Goal: Information Seeking & Learning: Learn about a topic

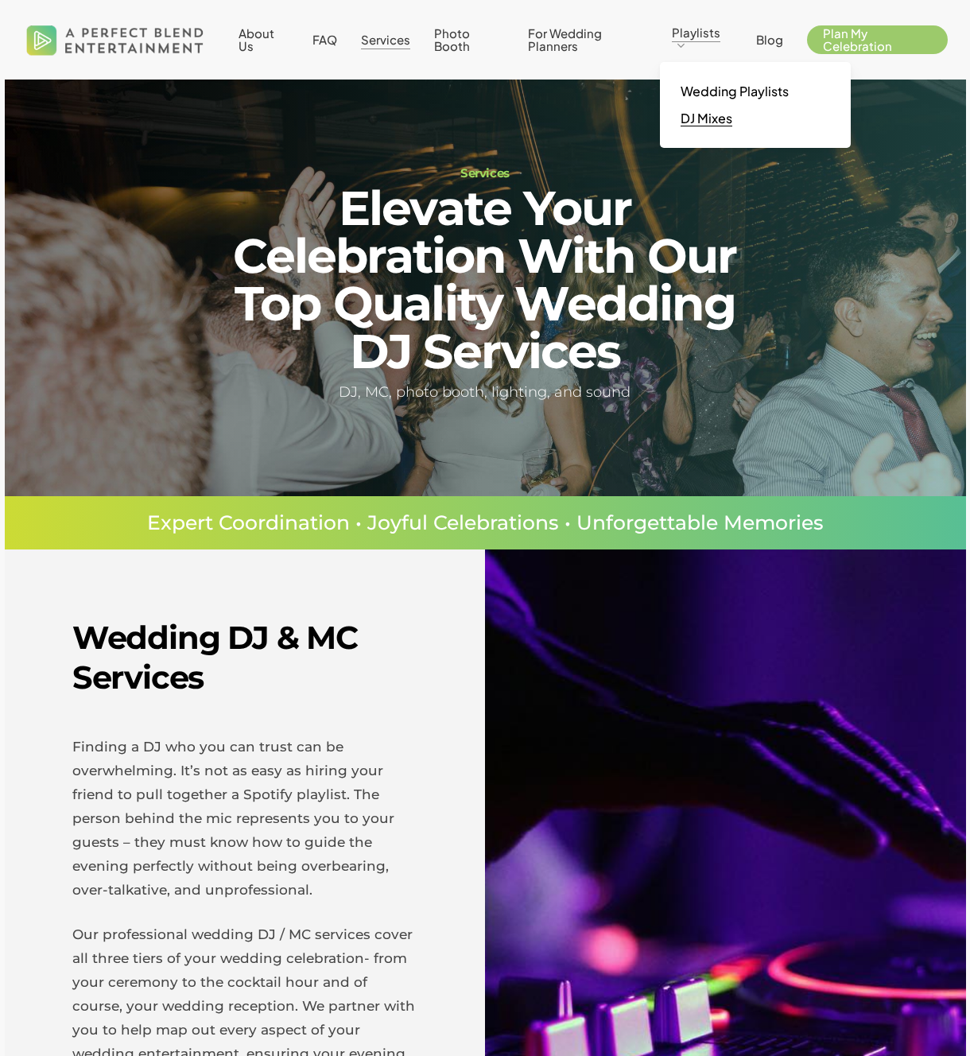
click at [709, 116] on span "DJ Mixes" at bounding box center [707, 118] width 52 height 17
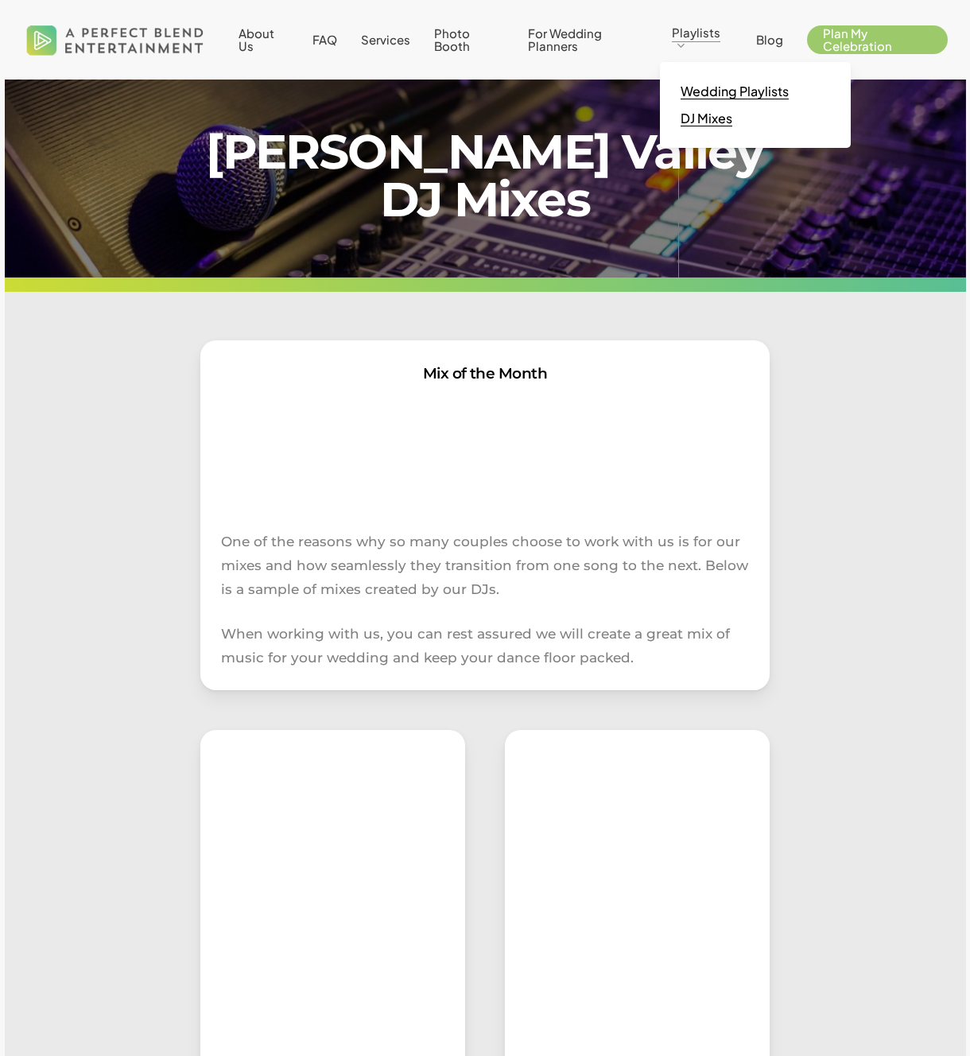
click at [720, 95] on span "Wedding Playlists" at bounding box center [735, 91] width 108 height 17
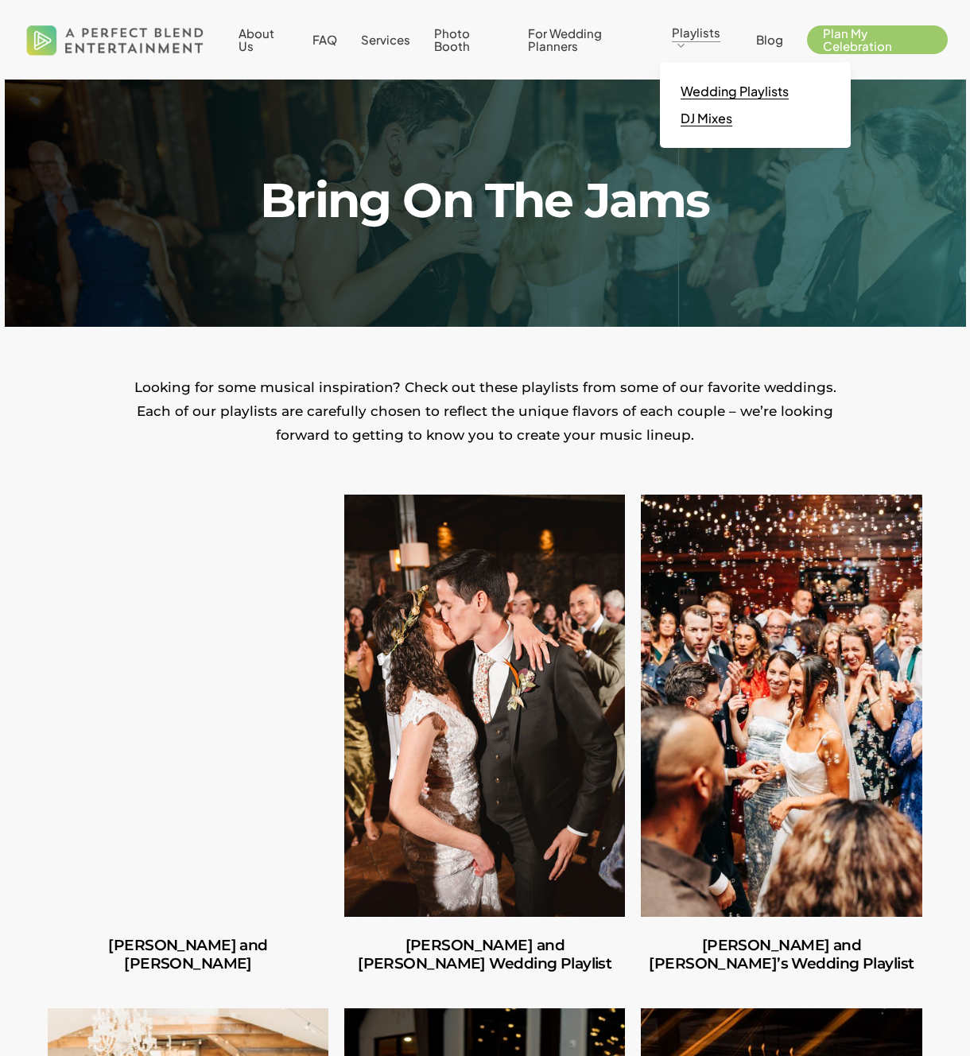
click at [720, 120] on span "DJ Mixes" at bounding box center [707, 118] width 52 height 17
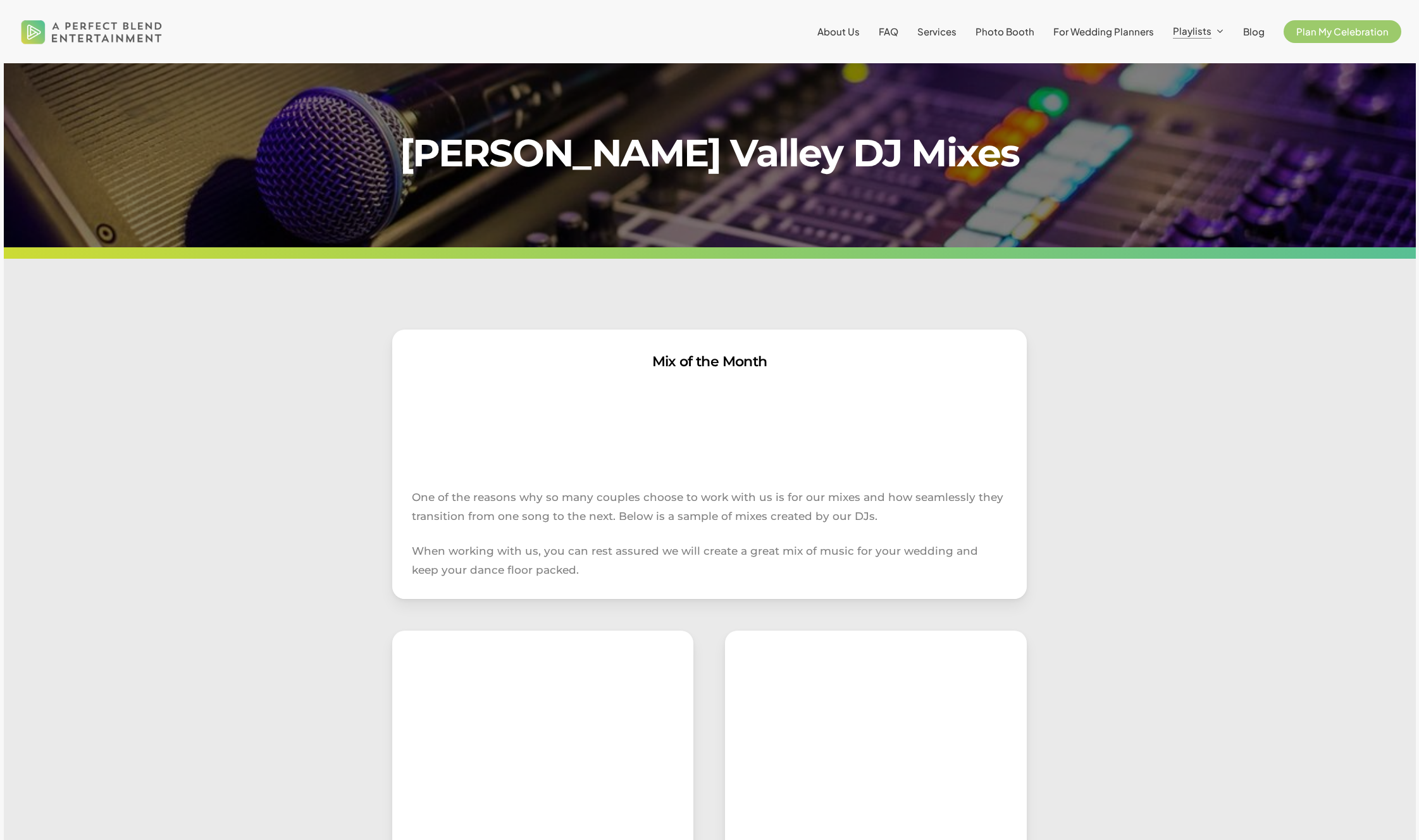
click at [555, 336] on div "Mix of the Month One of the reasons why so many couples choose to work with us …" at bounding box center [710, 464] width 635 height 270
click at [771, 30] on span "Playlists" at bounding box center [1192, 30] width 39 height 12
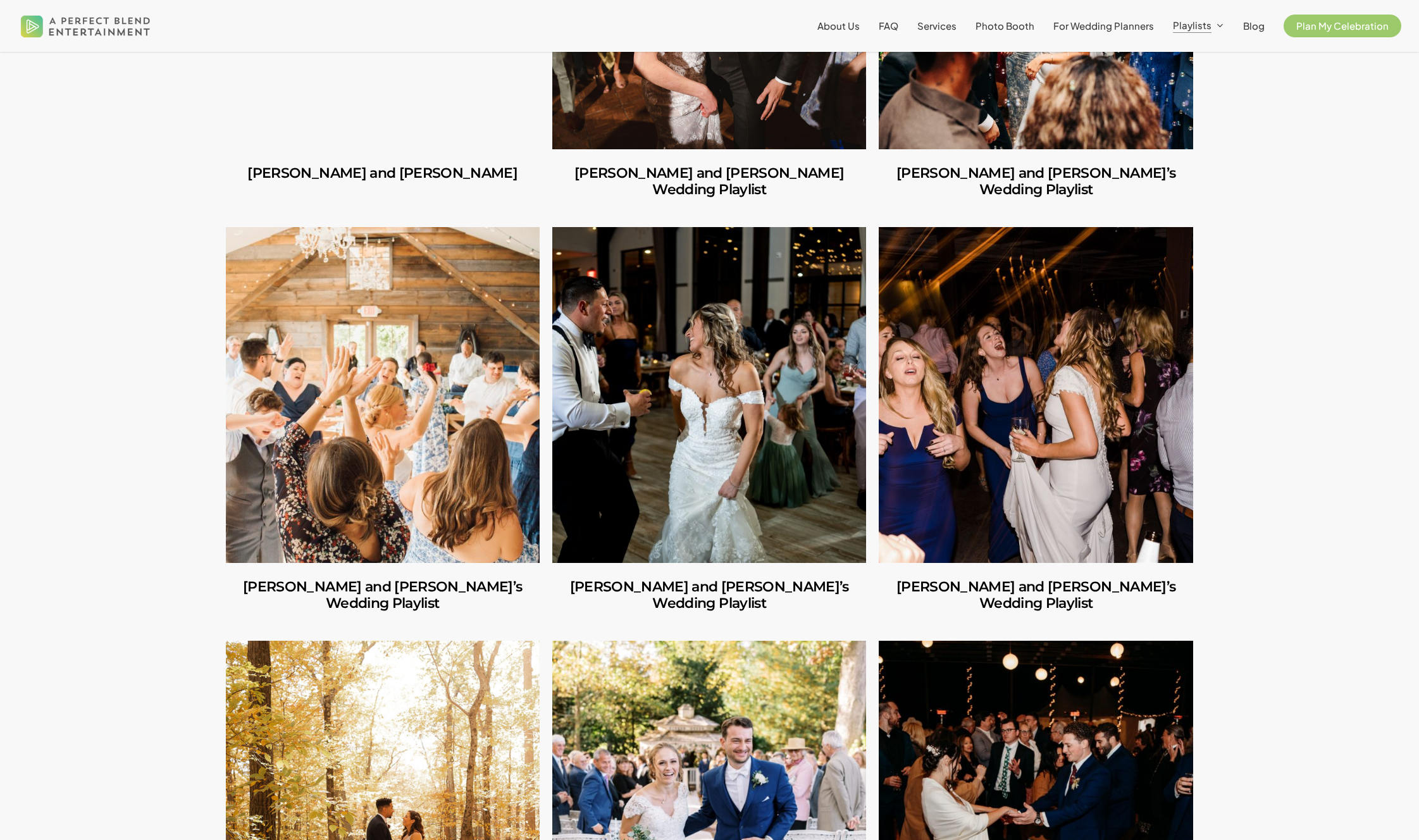
scroll to position [745, 0]
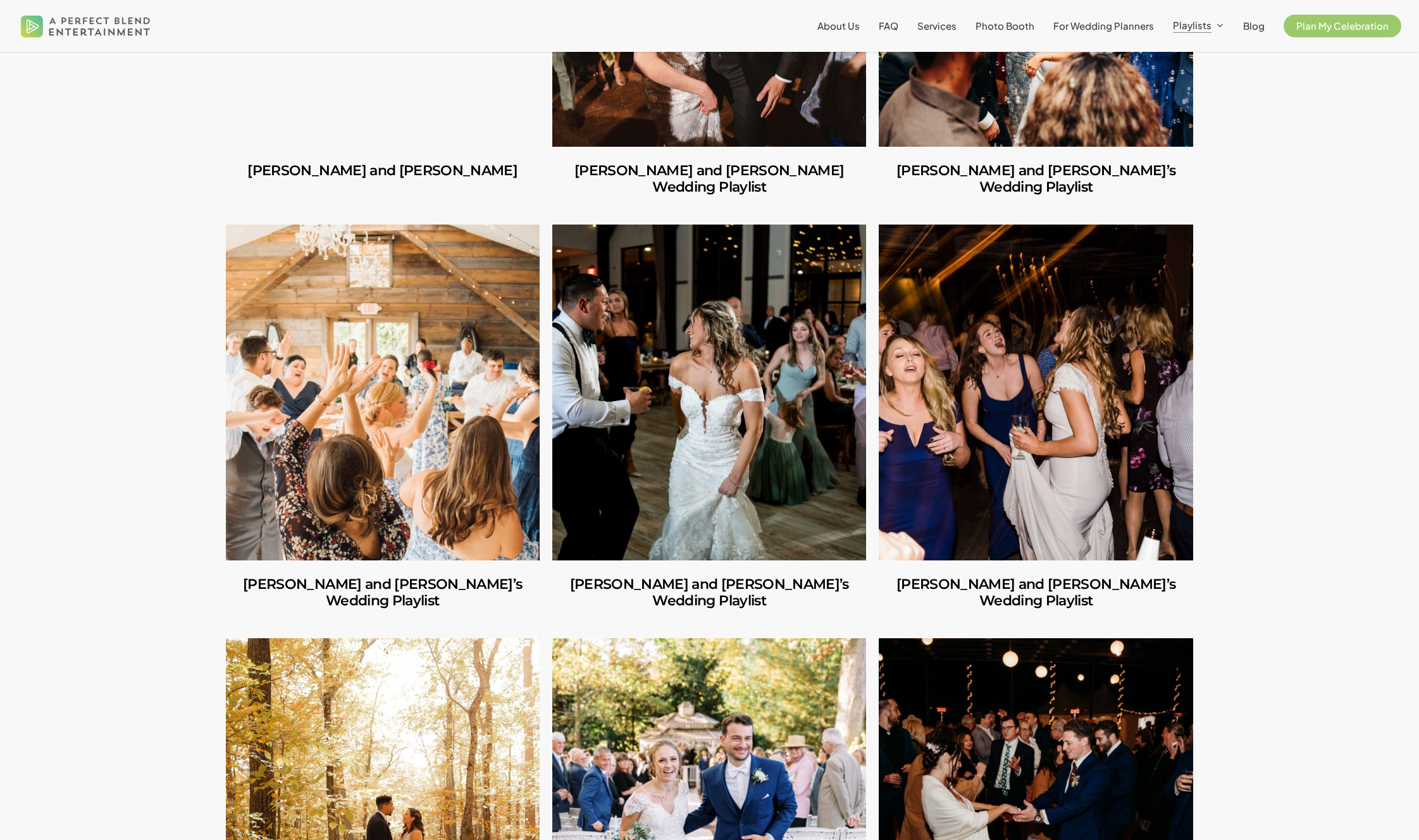
click at [419, 431] on link "Jules and Michelle’s Wedding Playlist" at bounding box center [383, 392] width 313 height 336
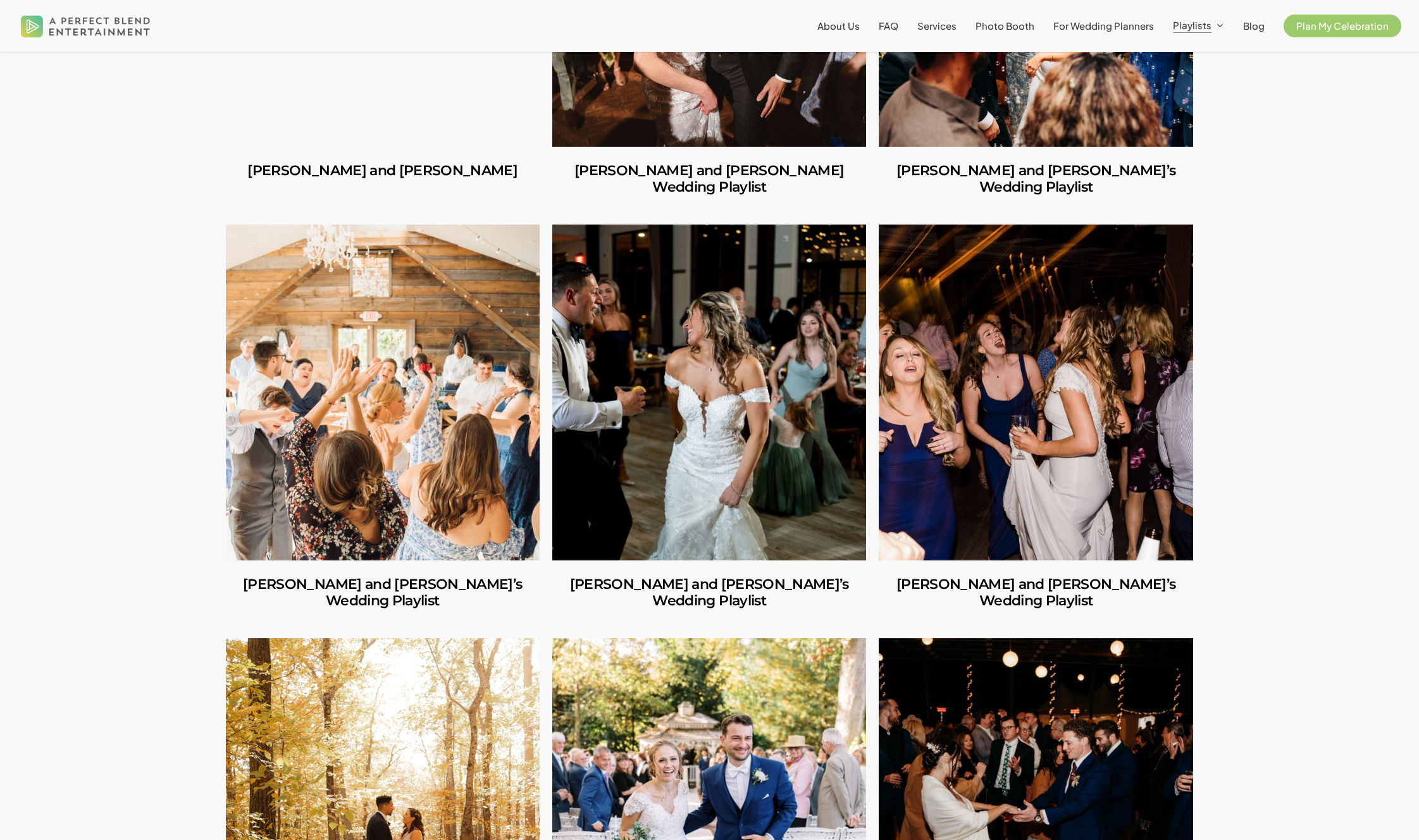
click at [706, 290] on link "Shannon and Joseph’s Wedding Playlist" at bounding box center [709, 392] width 313 height 336
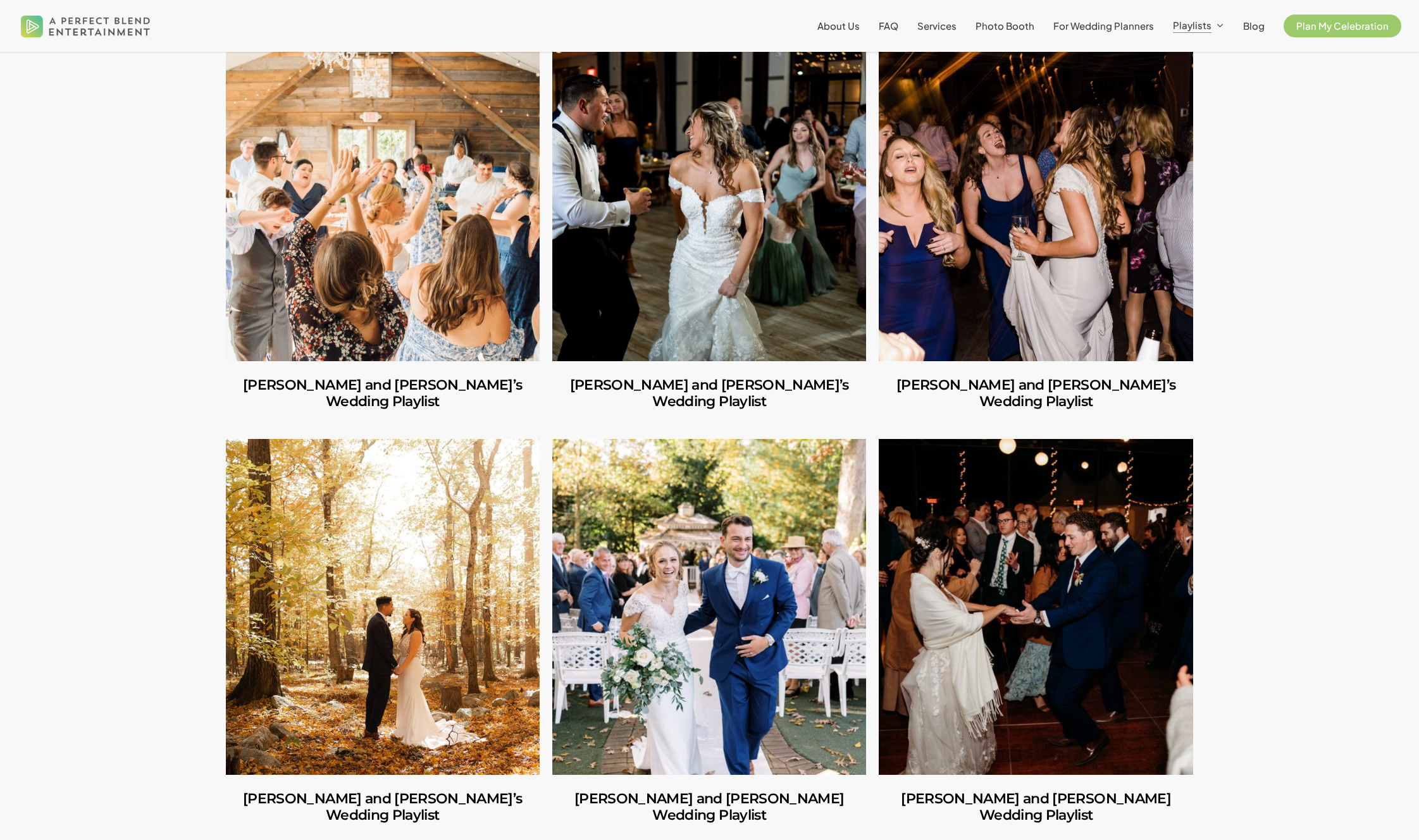
scroll to position [1145, 0]
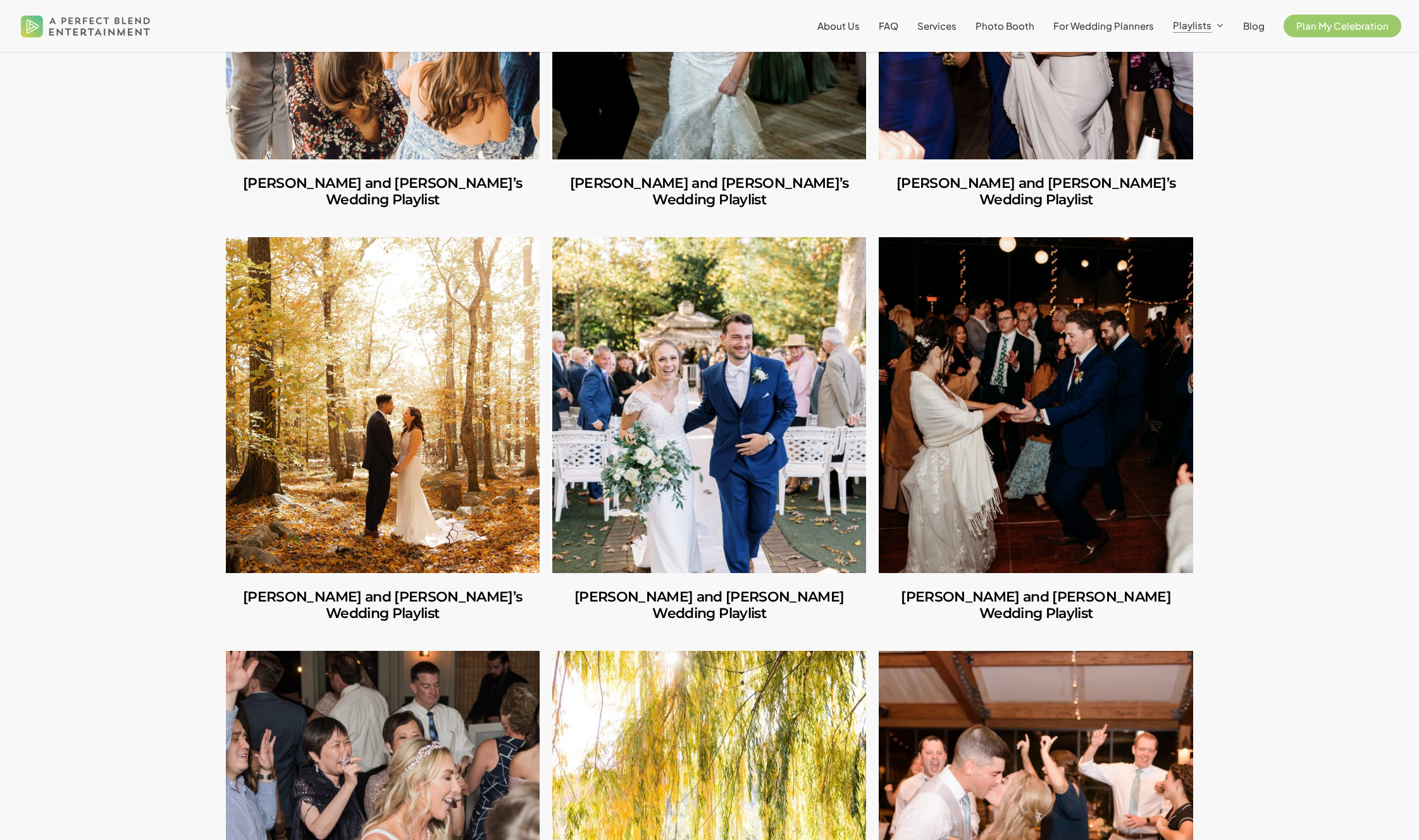
click at [1001, 367] on link "Norah and Schuyler’s Wedding Playlist" at bounding box center [1036, 405] width 313 height 336
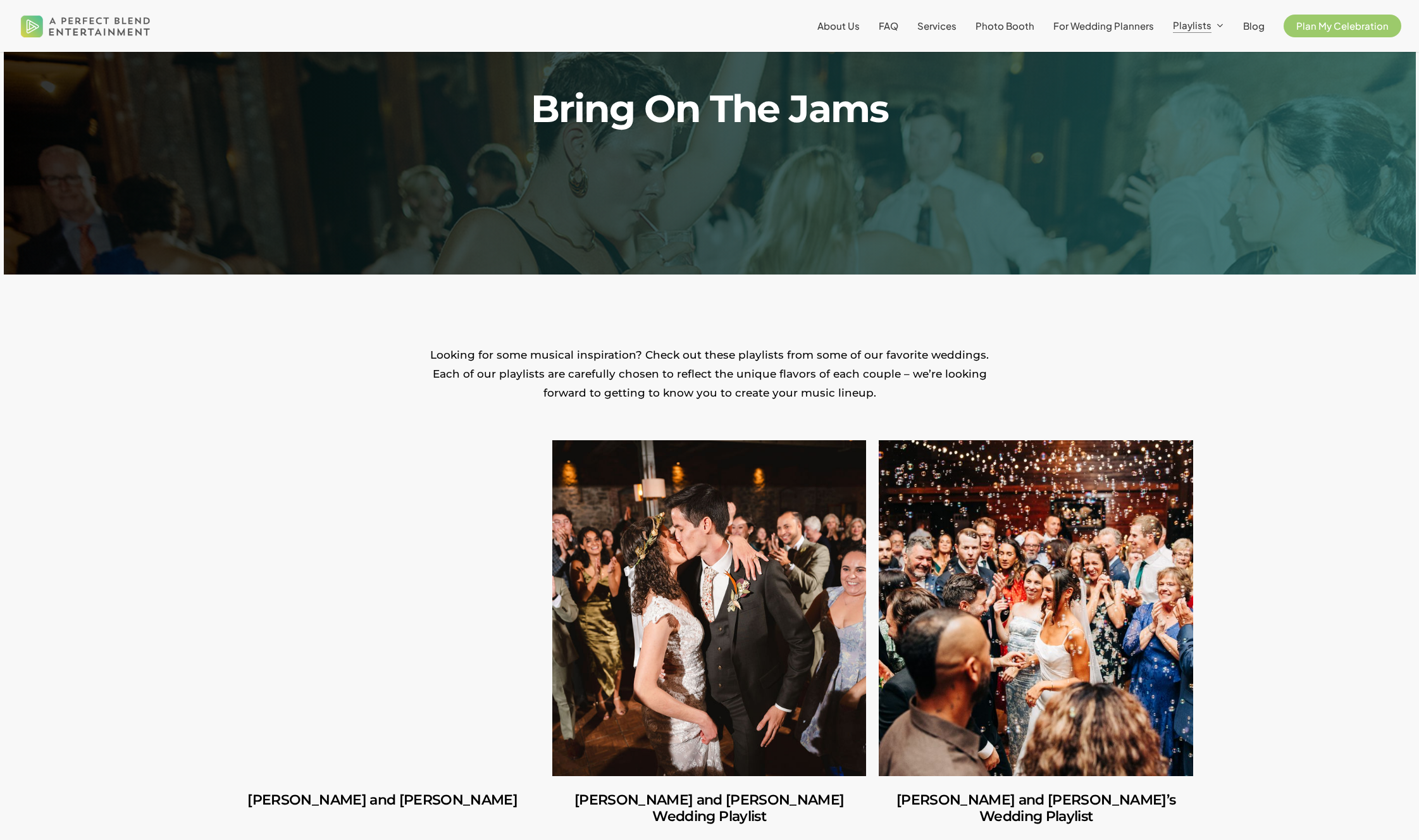
scroll to position [0, 0]
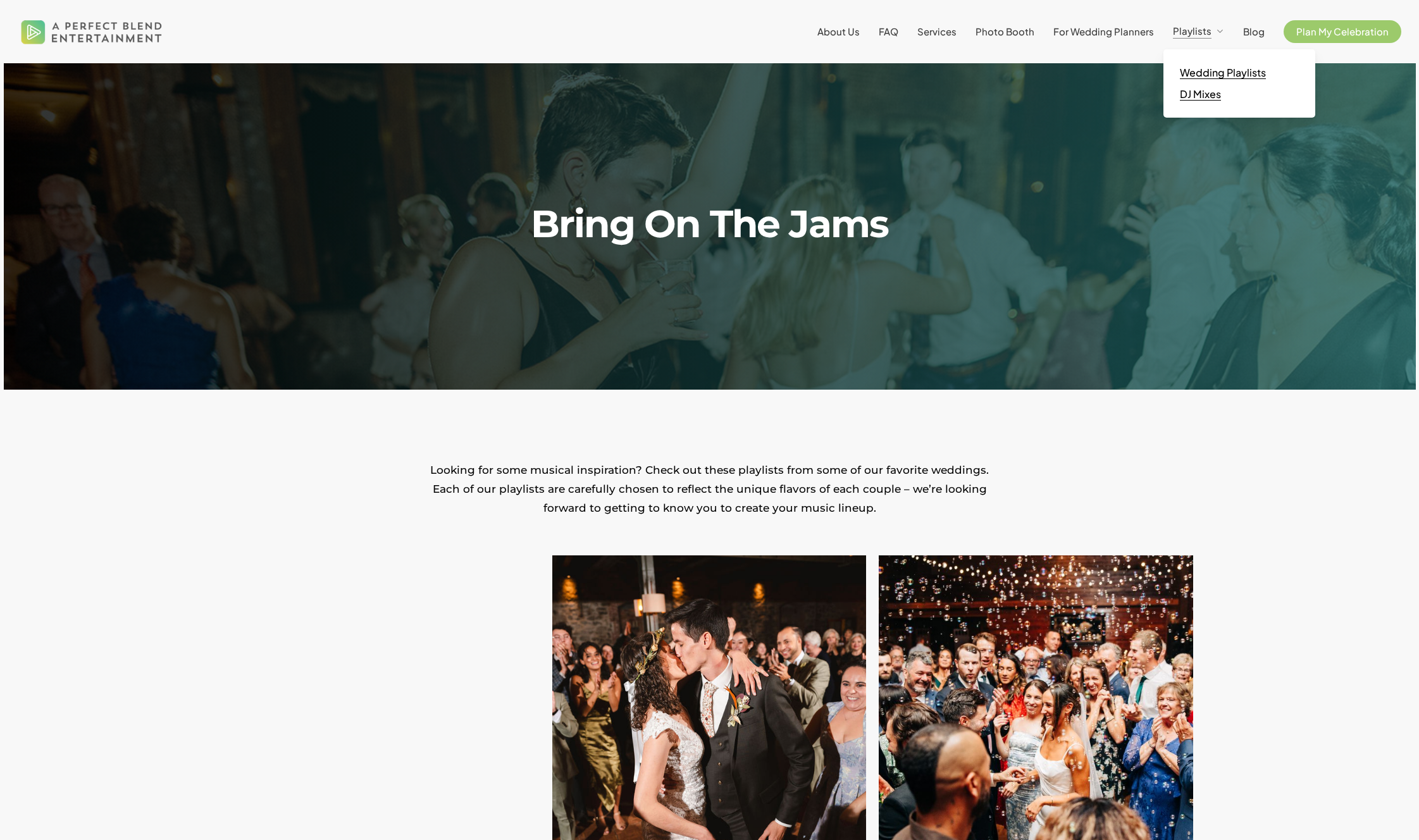
click at [1203, 97] on span "DJ Mixes" at bounding box center [1200, 94] width 41 height 14
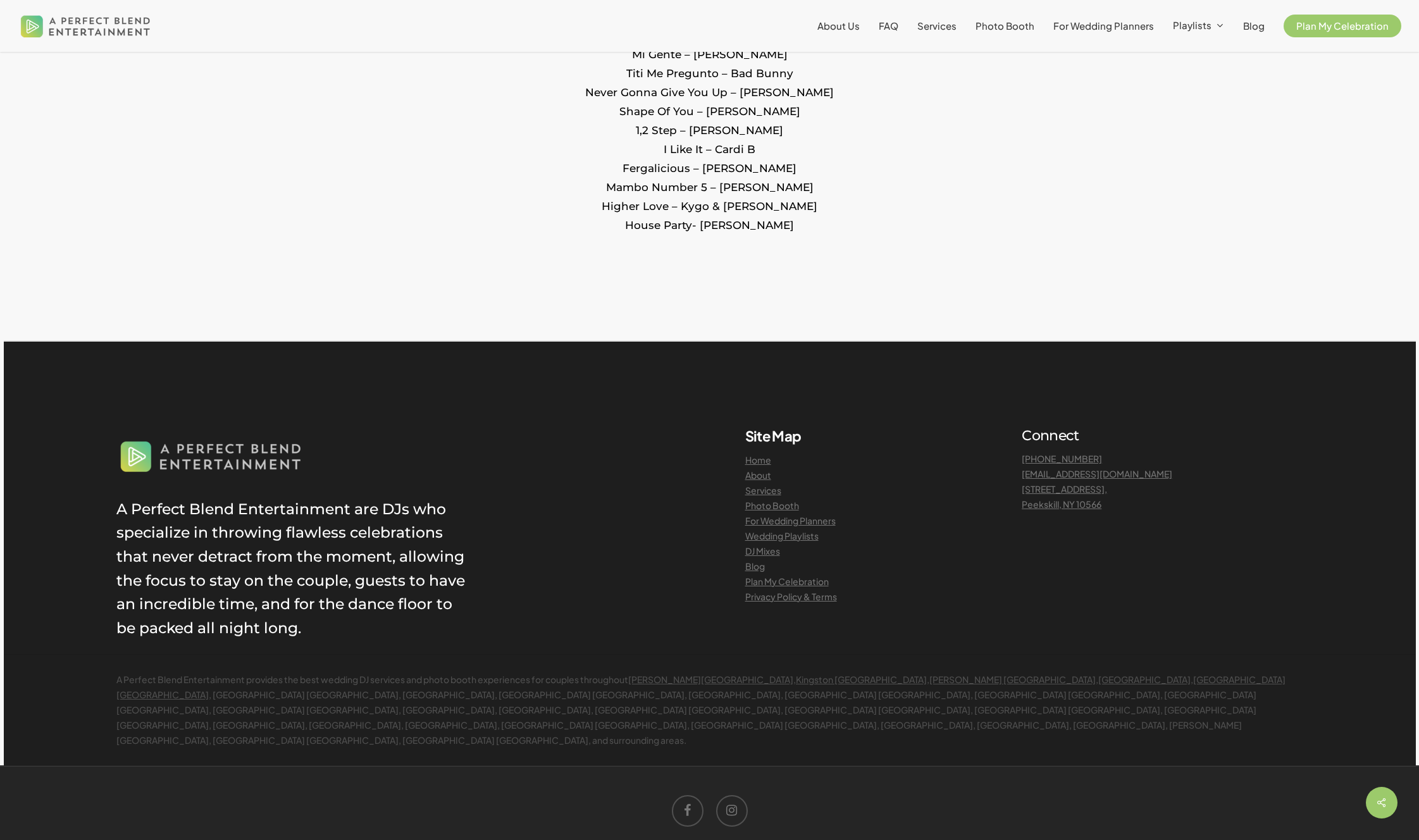
scroll to position [1885, 0]
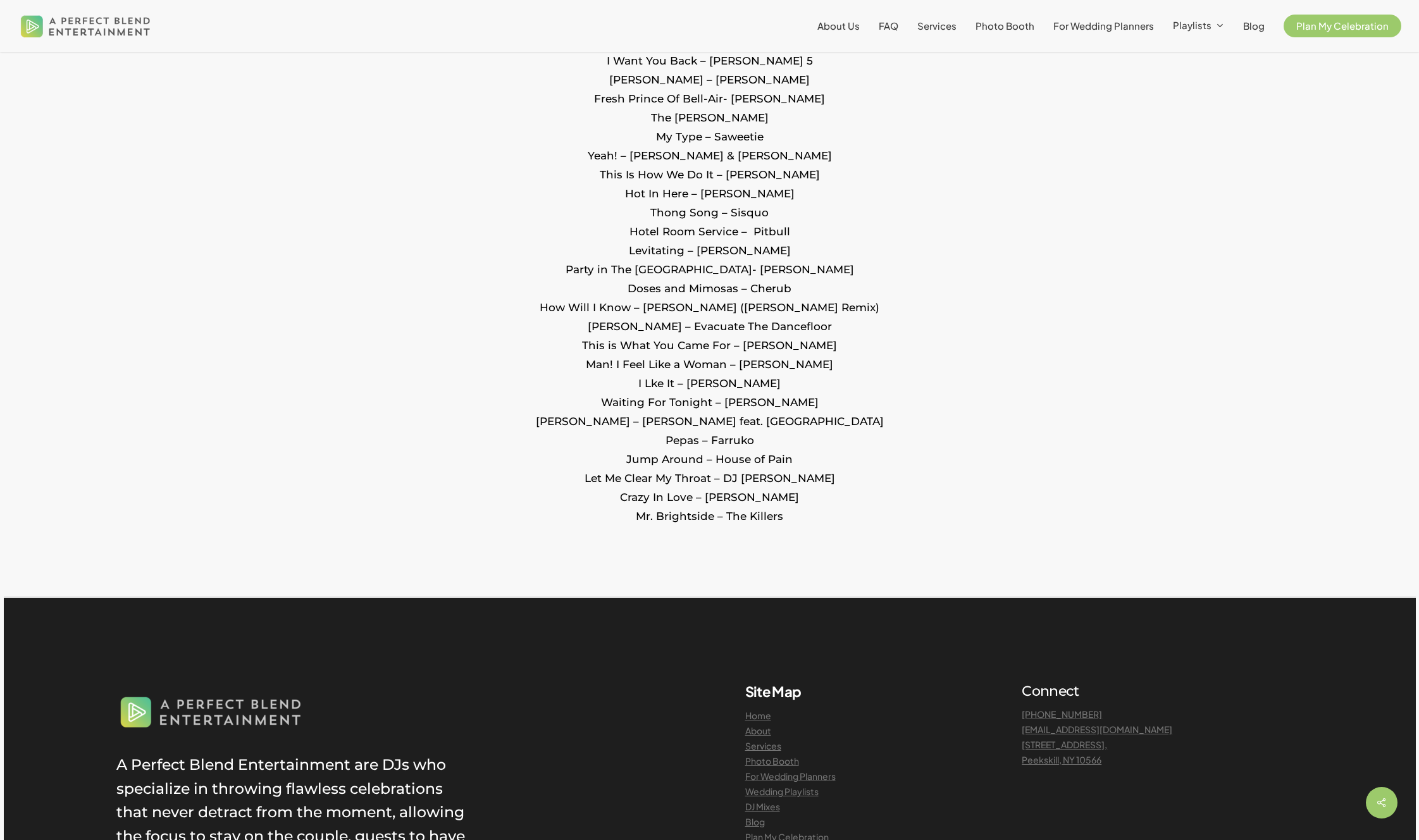
scroll to position [1727, 0]
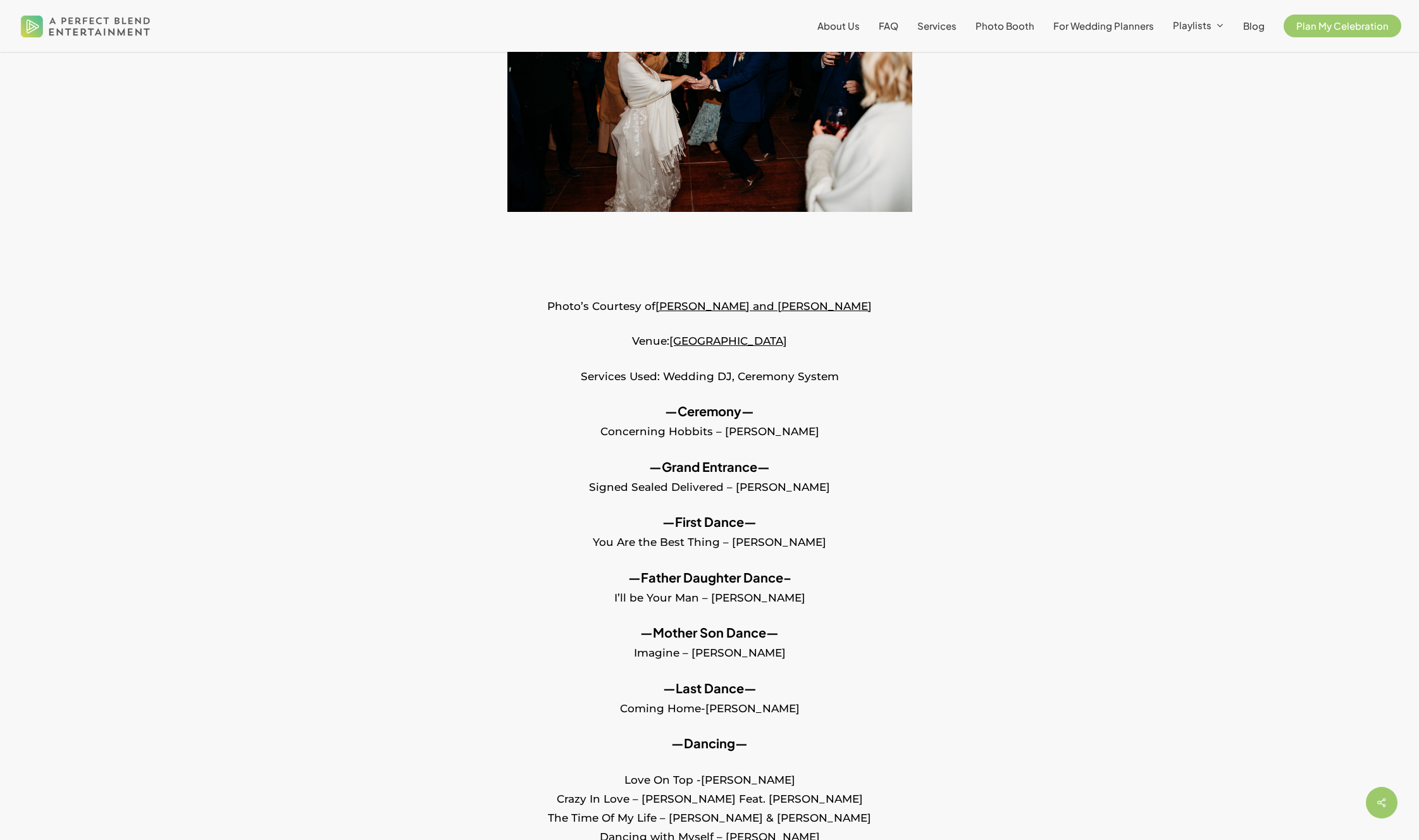
scroll to position [268, 0]
drag, startPoint x: 876, startPoint y: 389, endPoint x: 653, endPoint y: 367, distance: 224.1
click at [653, 367] on p "Services Used: Wedding DJ, Ceremony System" at bounding box center [710, 382] width 968 height 36
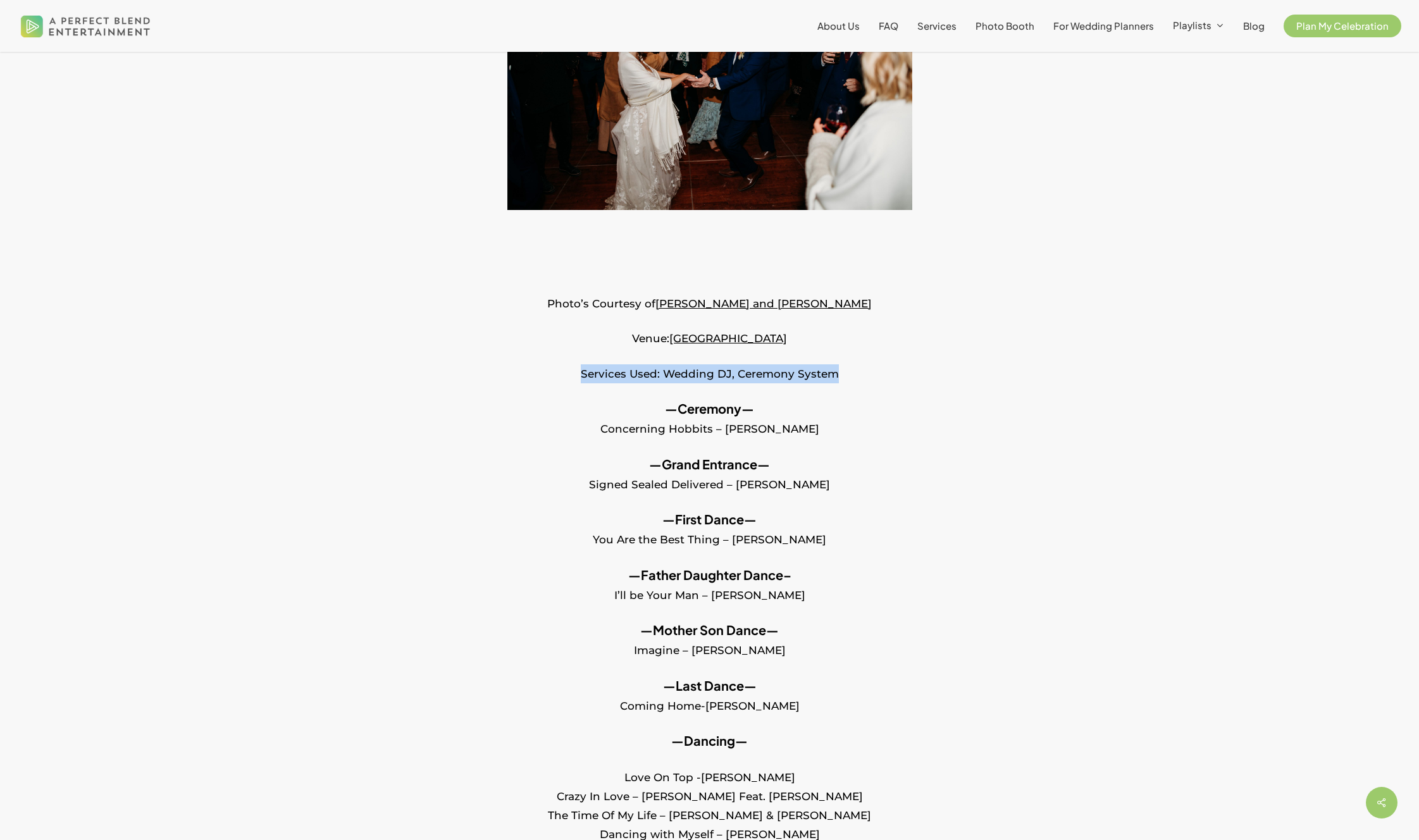
click at [653, 367] on p "Services Used: Wedding DJ, Ceremony System" at bounding box center [710, 382] width 968 height 36
click at [884, 411] on p "—Ceremony— Concerning Hobbits – Howard Shore" at bounding box center [710, 427] width 968 height 56
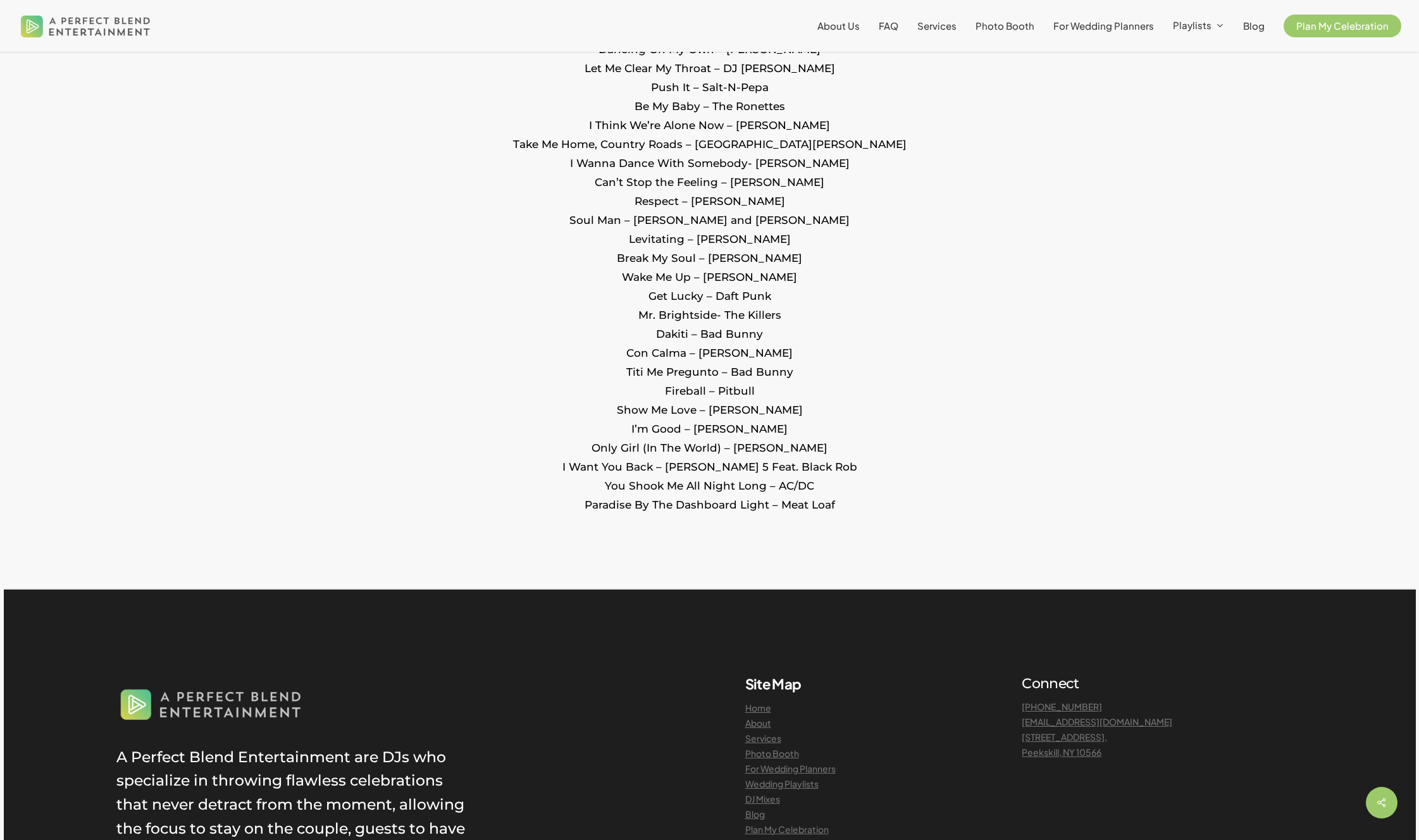
scroll to position [2250, 0]
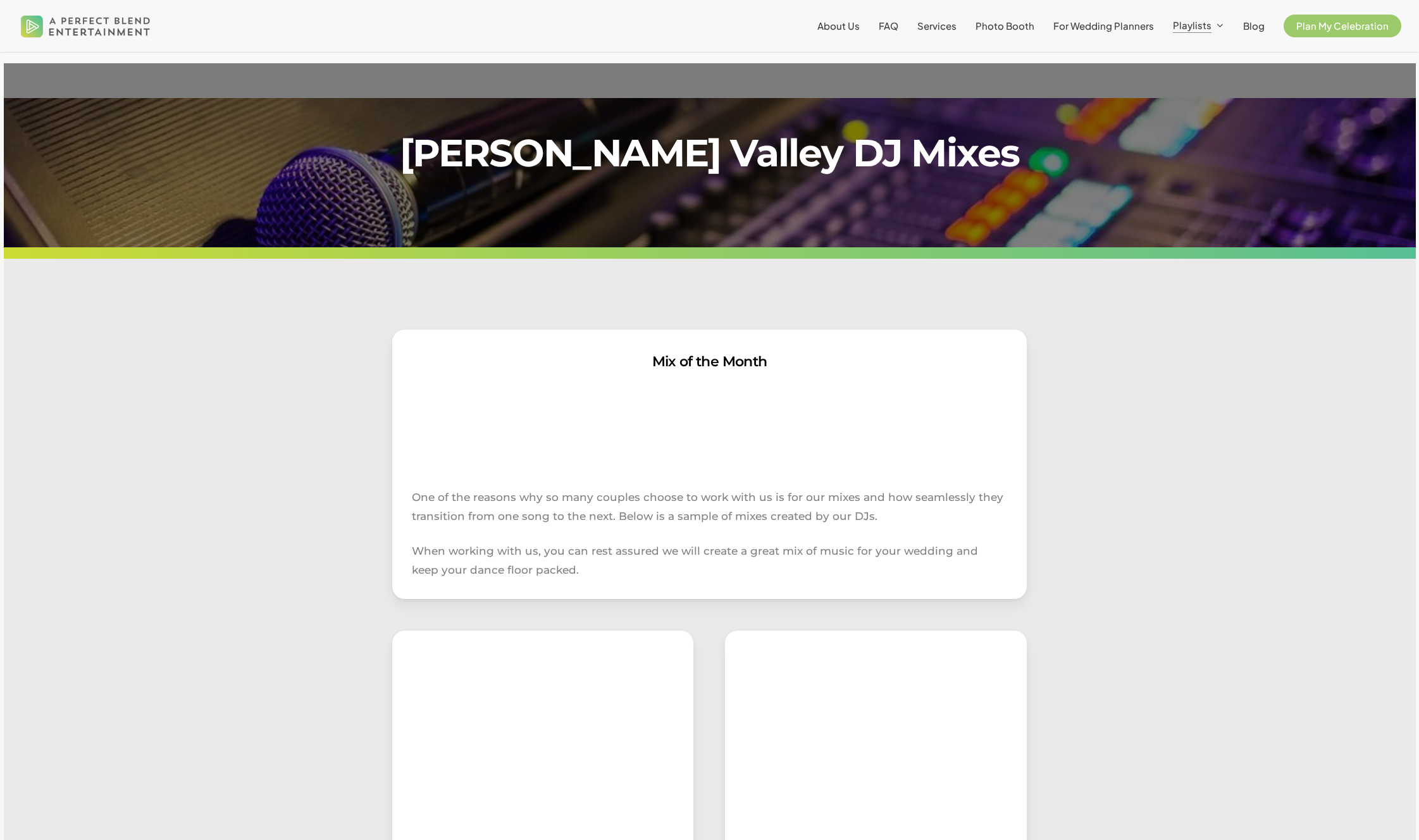
scroll to position [517, 0]
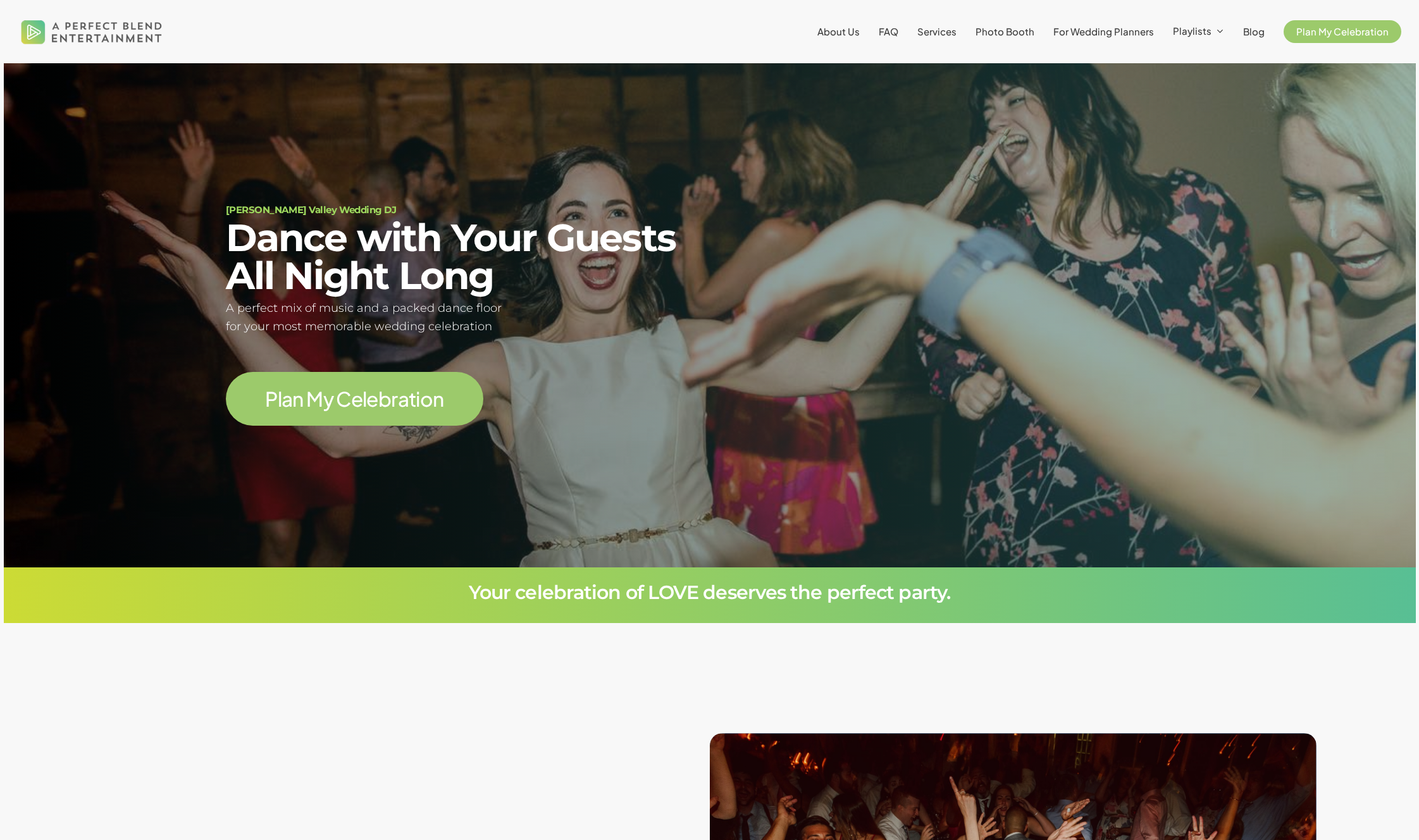
scroll to position [149, 0]
click at [1212, 96] on span "DJ Mixes" at bounding box center [1200, 94] width 41 height 14
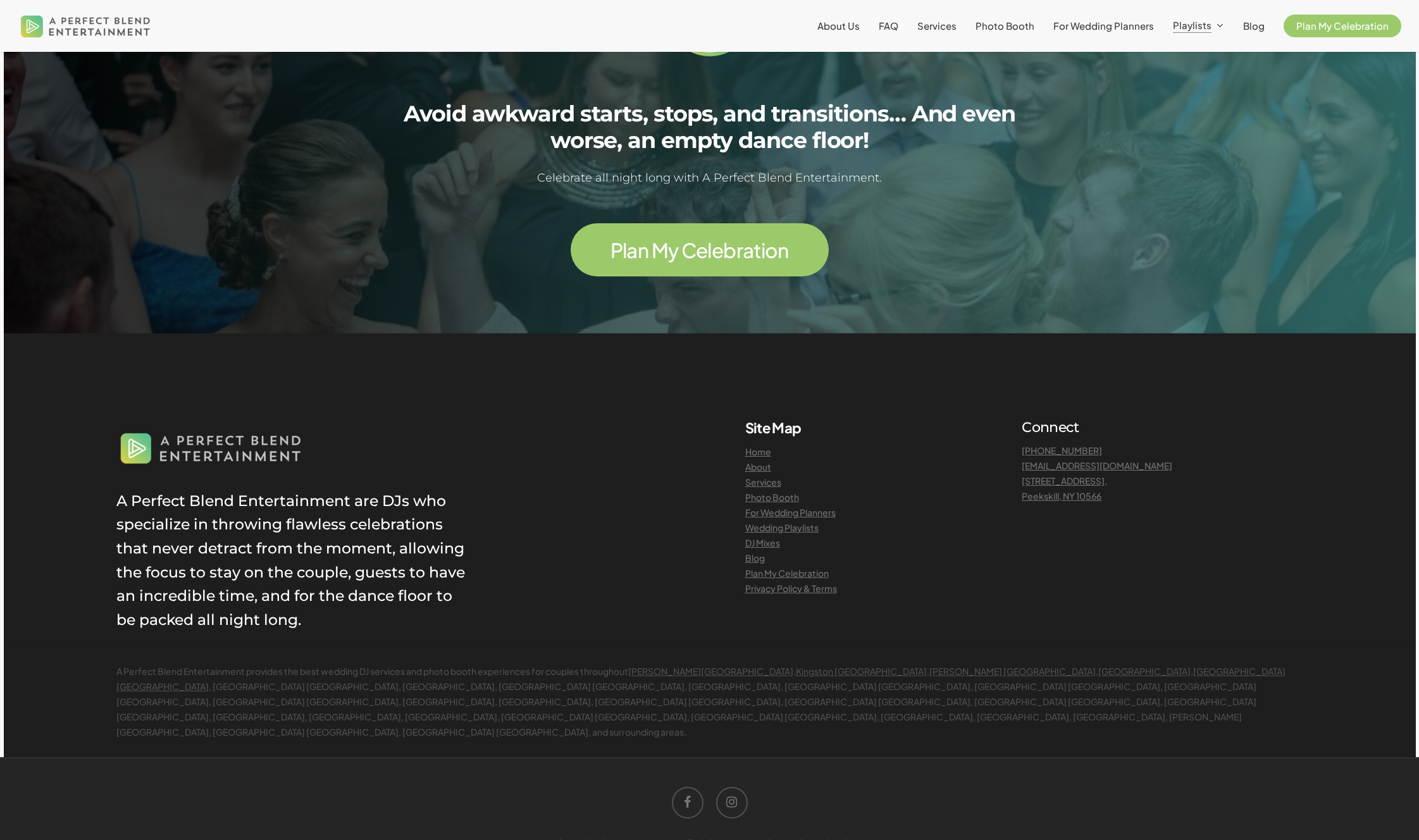
scroll to position [1558, 0]
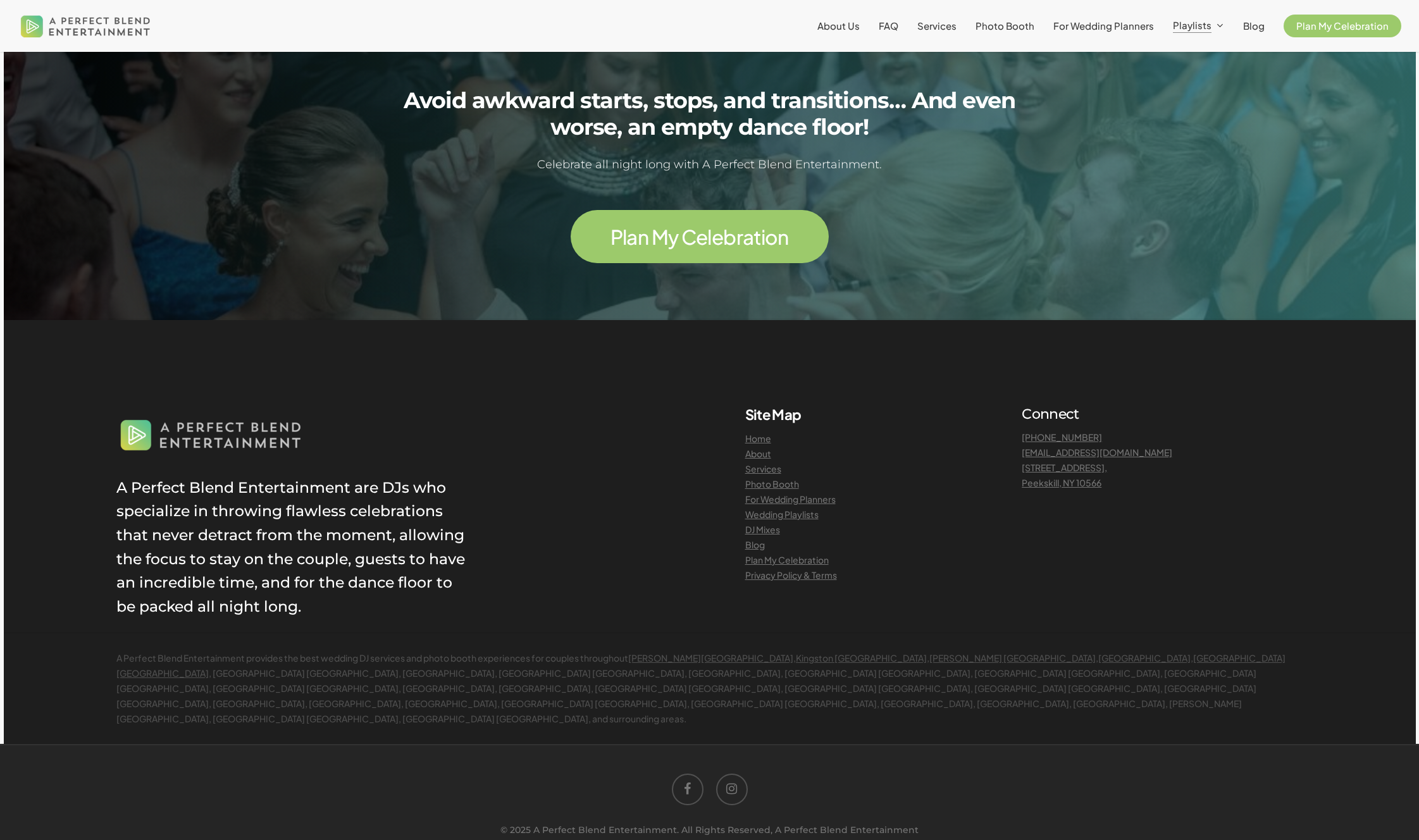
click at [765, 527] on link "DJ Mixes" at bounding box center [763, 529] width 35 height 11
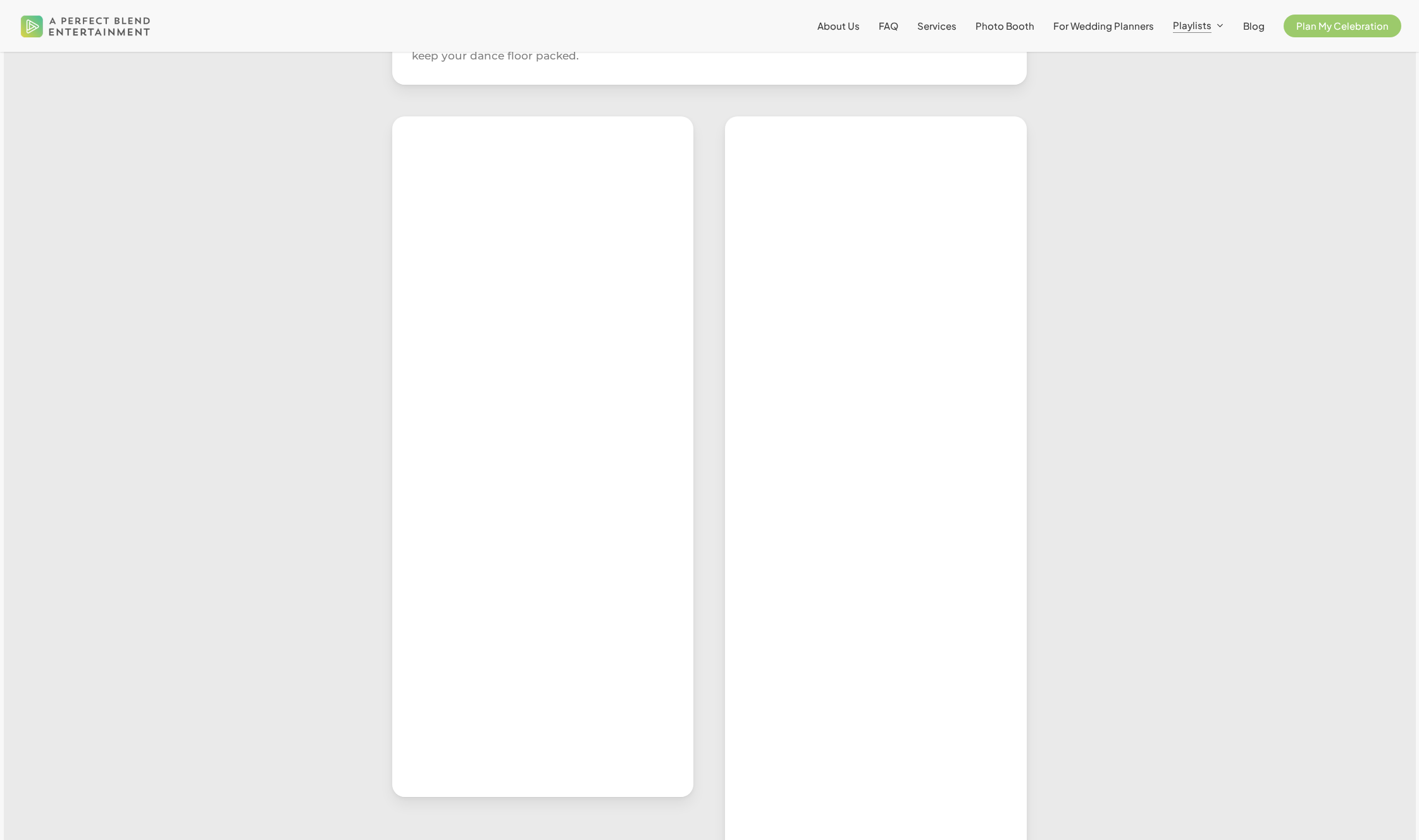
scroll to position [521, 0]
